Goal: Task Accomplishment & Management: Manage account settings

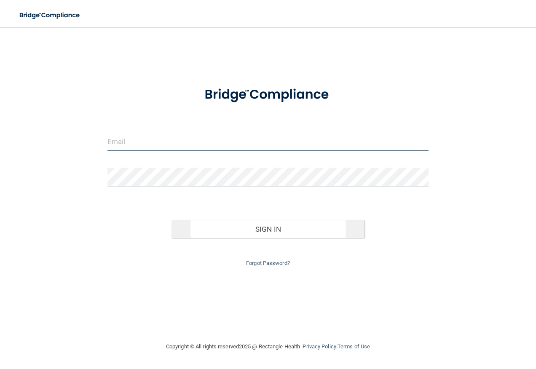
type input "[EMAIL_ADDRESS][DOMAIN_NAME]"
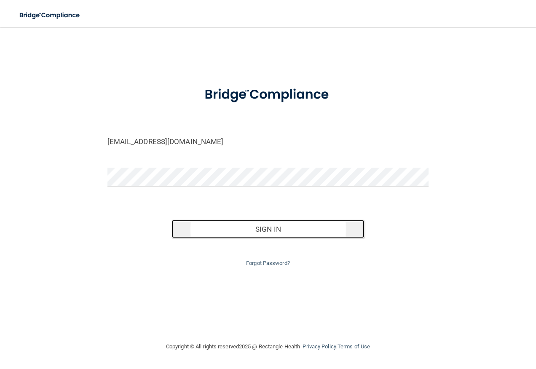
click at [266, 226] on button "Sign In" at bounding box center [268, 229] width 193 height 19
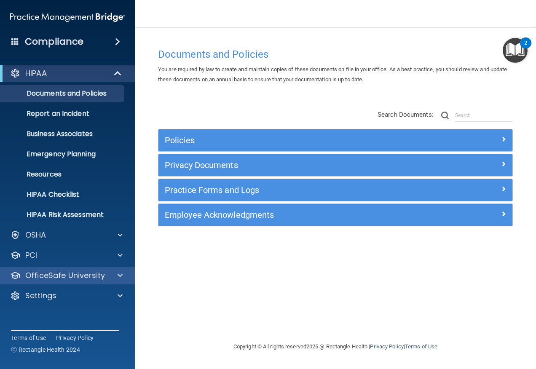
click at [77, 270] on div "OfficeSafe University" at bounding box center [67, 275] width 135 height 17
click at [118, 275] on span at bounding box center [120, 276] width 5 height 10
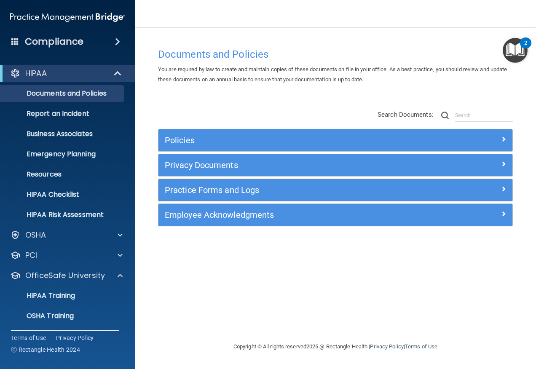
click at [104, 41] on div "Compliance" at bounding box center [67, 41] width 135 height 19
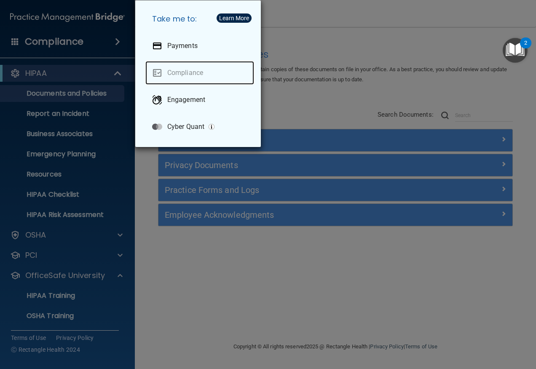
click at [191, 73] on link "Compliance" at bounding box center [199, 73] width 109 height 24
click at [21, 49] on div "Take me to: Payments Compliance Engagement Cyber Quant" at bounding box center [268, 184] width 536 height 369
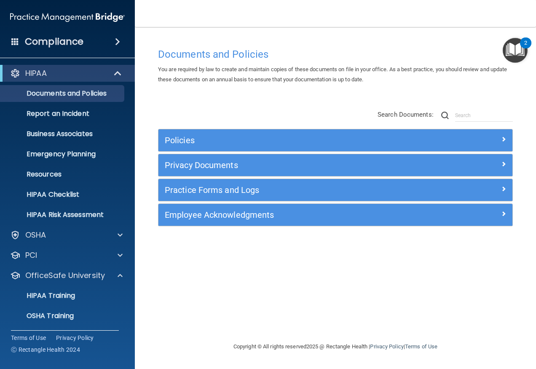
click at [16, 42] on span at bounding box center [15, 42] width 8 height 8
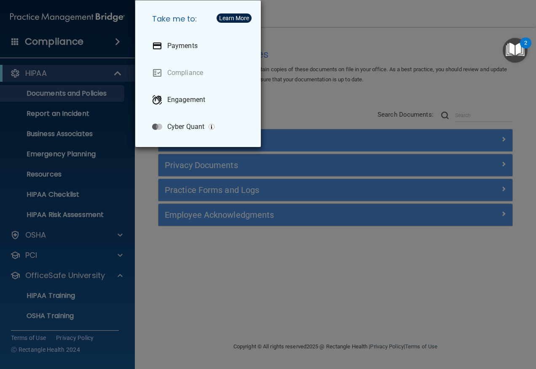
click at [113, 274] on div "Take me to: Payments Compliance Engagement Cyber Quant" at bounding box center [268, 184] width 536 height 369
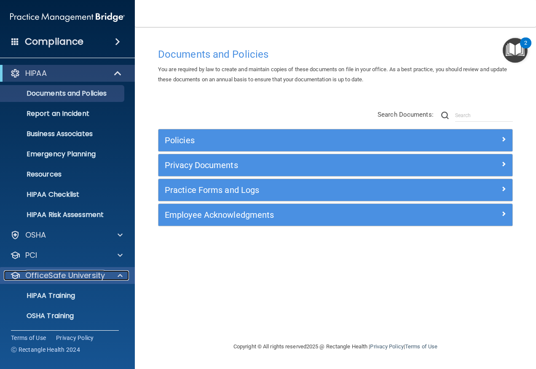
click at [113, 274] on div at bounding box center [118, 276] width 21 height 10
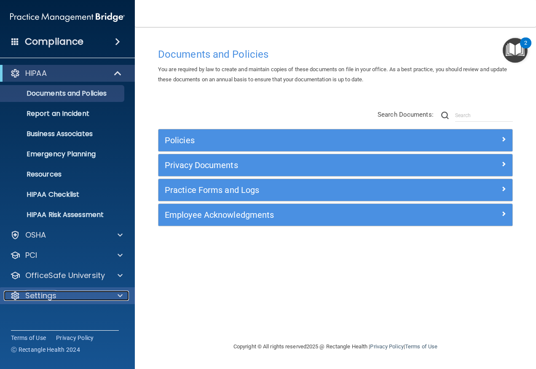
click at [126, 291] on div at bounding box center [118, 296] width 21 height 10
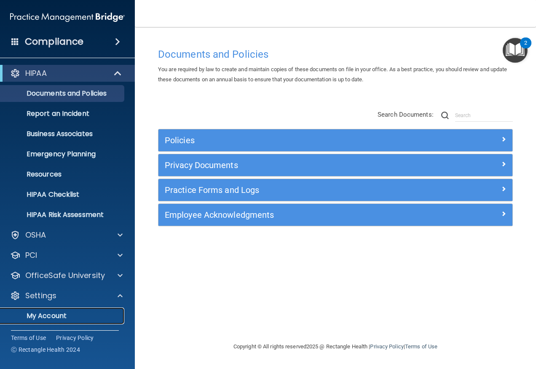
click at [72, 315] on p "My Account" at bounding box center [62, 316] width 115 height 8
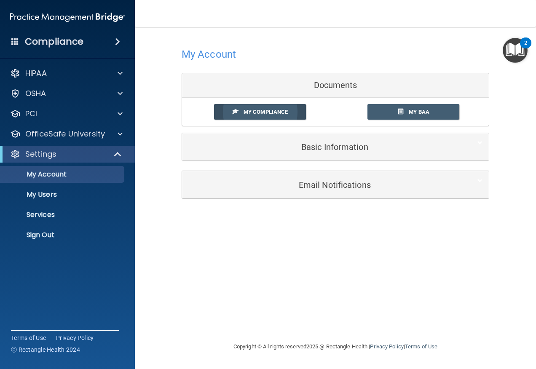
click at [267, 115] on span "My Compliance" at bounding box center [266, 112] width 44 height 6
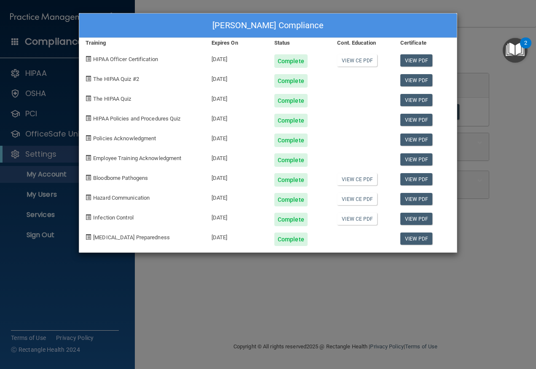
click at [471, 47] on div "[PERSON_NAME] Compliance Training Expires On Status Cont. Education Certificate…" at bounding box center [268, 184] width 536 height 369
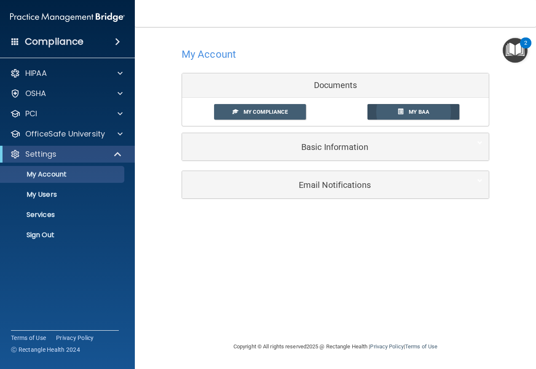
click at [422, 107] on link "My BAA" at bounding box center [414, 112] width 92 height 16
click at [60, 194] on p "My Users" at bounding box center [62, 195] width 115 height 8
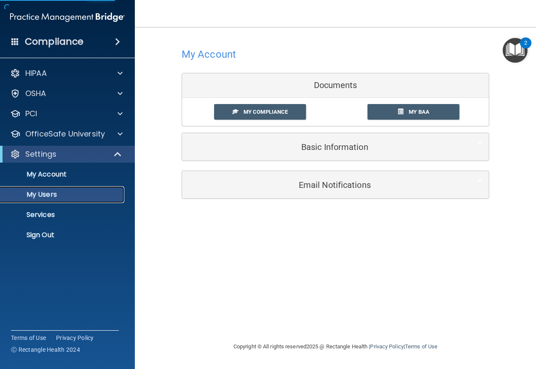
select select "20"
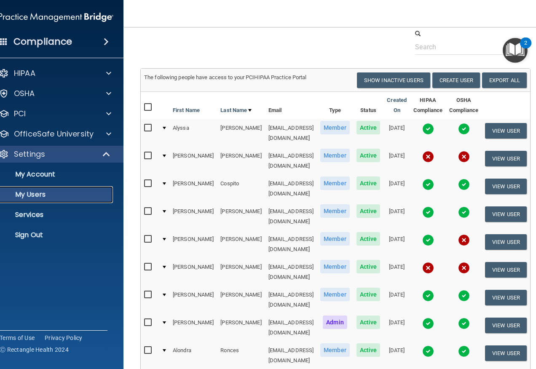
scroll to position [6, 0]
